Goal: Complete application form

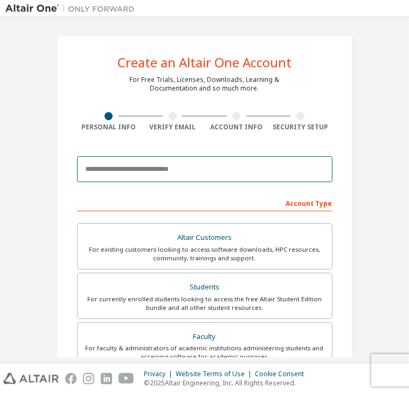
click at [117, 174] on input "email" at bounding box center [204, 169] width 255 height 26
type input "**********"
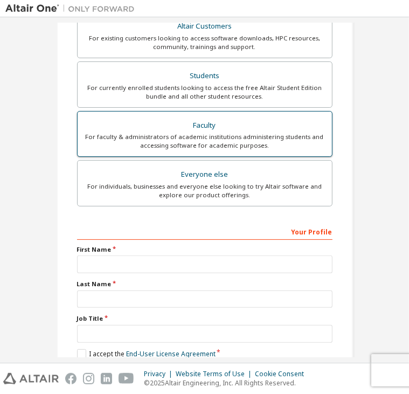
scroll to position [215, 0]
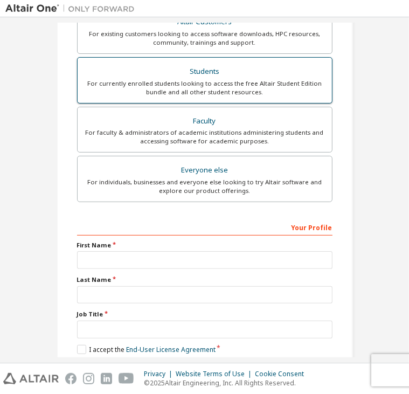
click at [183, 79] on div "For currently enrolled students looking to access the free Altair Student Editi…" at bounding box center [204, 87] width 241 height 17
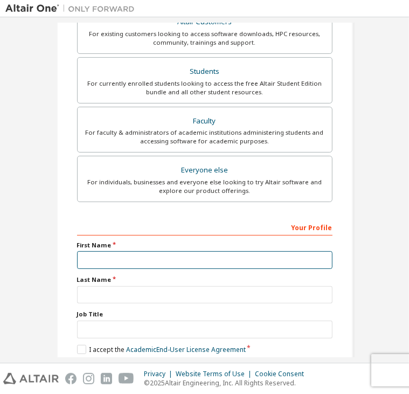
click at [149, 251] on input "text" at bounding box center [204, 260] width 255 height 18
type input "******"
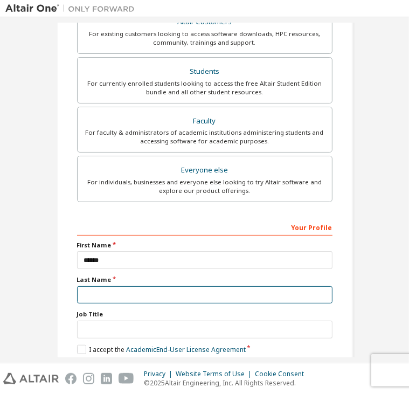
click at [295, 291] on input "text" at bounding box center [204, 295] width 255 height 18
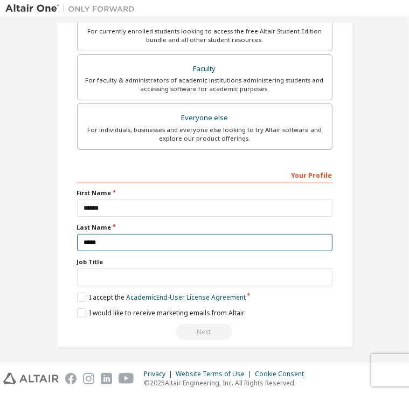
type input "*****"
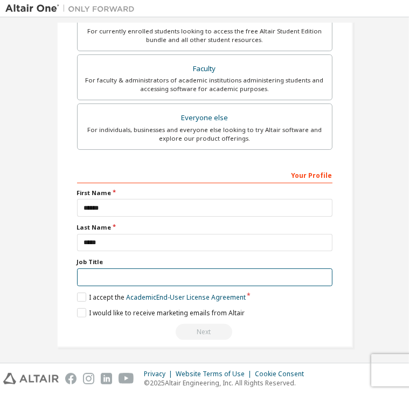
click at [80, 273] on input "text" at bounding box center [204, 277] width 255 height 18
type input "********"
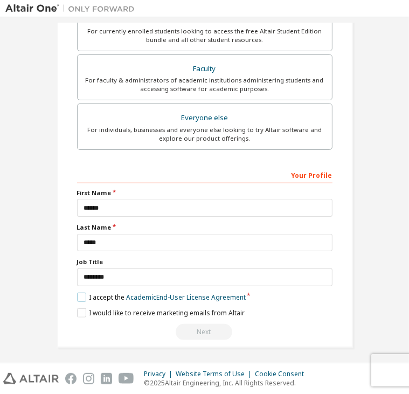
click at [103, 296] on label "I accept the Academic End-User License Agreement" at bounding box center [161, 296] width 169 height 9
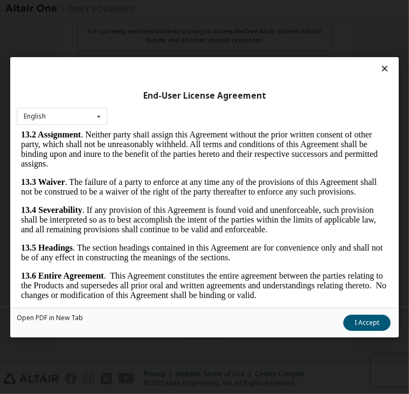
scroll to position [2492, 0]
click at [374, 326] on button "I Accept" at bounding box center [366, 322] width 47 height 16
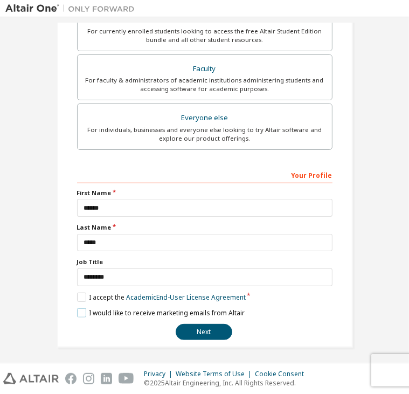
click at [79, 312] on label "I would like to receive marketing emails from Altair" at bounding box center [160, 312] width 167 height 9
click at [205, 324] on button "Next" at bounding box center [204, 332] width 57 height 16
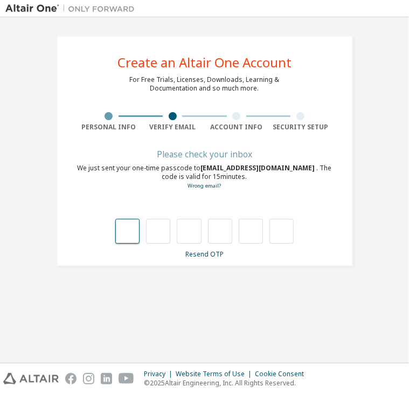
click at [134, 234] on input "text" at bounding box center [127, 231] width 24 height 25
click at [132, 228] on input "text" at bounding box center [127, 231] width 24 height 25
click at [128, 232] on input "text" at bounding box center [127, 231] width 24 height 25
type input "*"
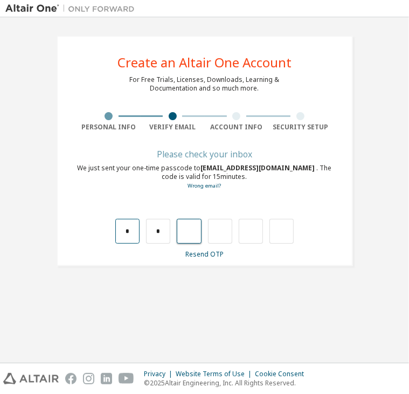
type input "*"
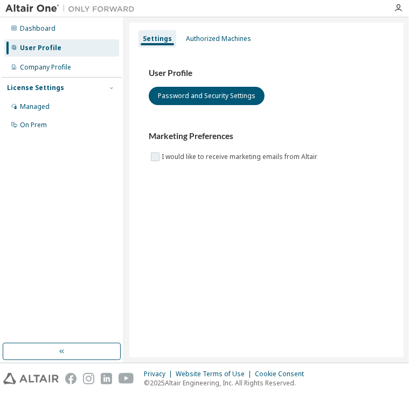
click at [184, 161] on label "I would like to receive marketing emails from Altair" at bounding box center [241, 156] width 158 height 13
click at [53, 33] on div "Dashboard" at bounding box center [61, 28] width 115 height 17
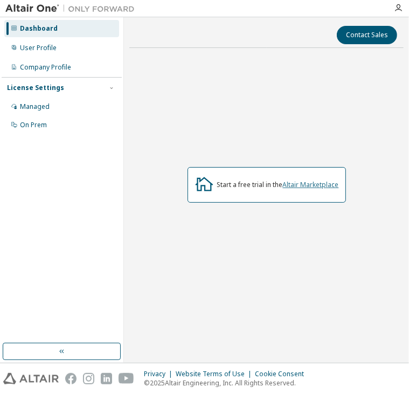
click at [301, 184] on link "Altair Marketplace" at bounding box center [311, 184] width 56 height 9
